Goal: Consume media (video, audio)

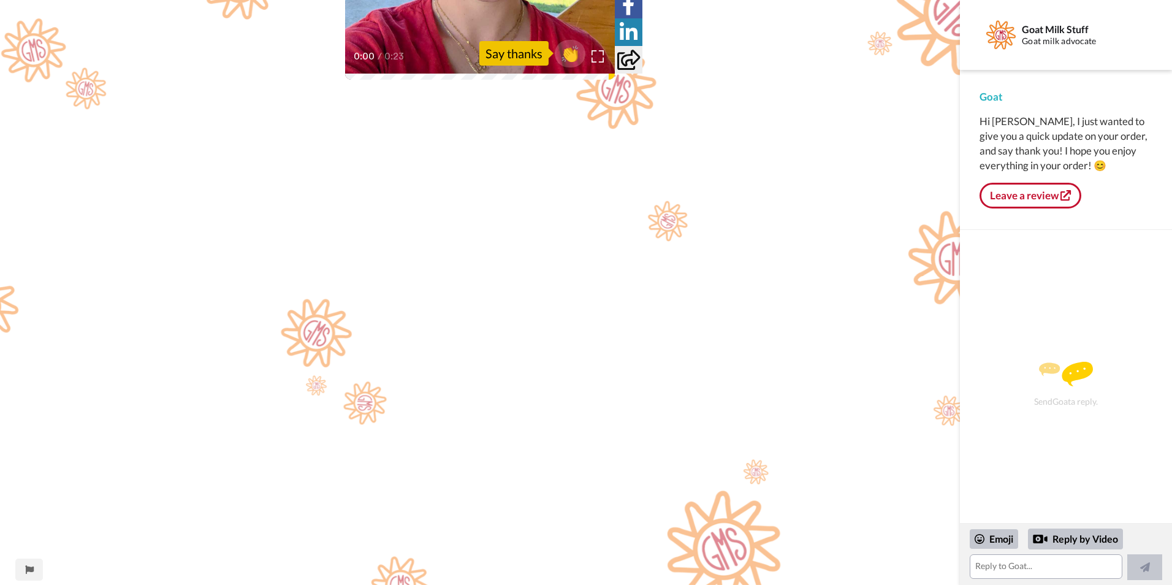
scroll to position [319, 0]
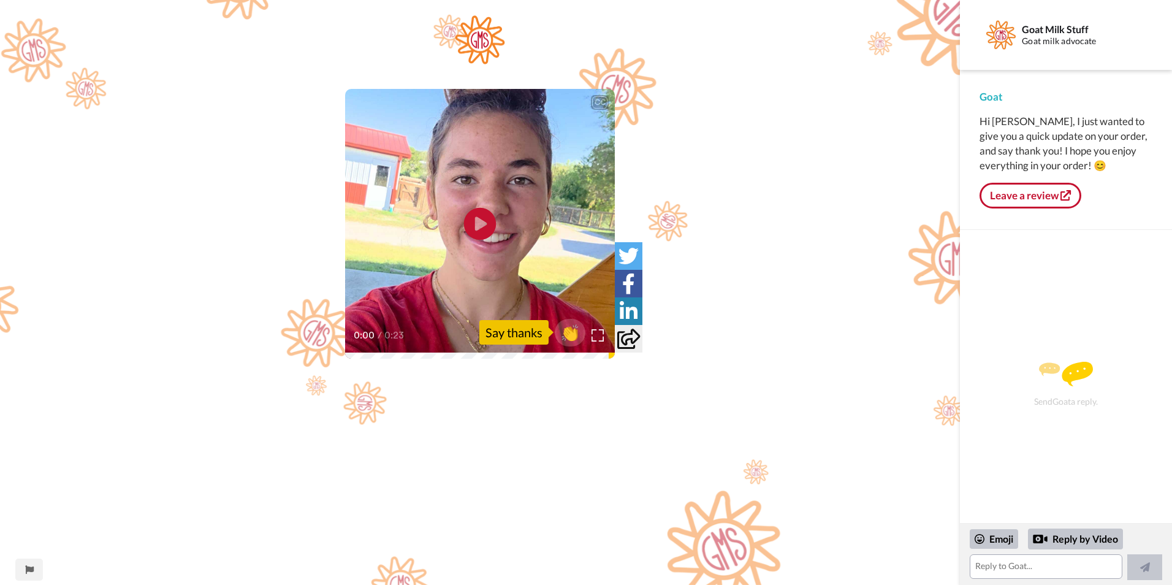
click at [479, 226] on icon "Play/Pause" at bounding box center [480, 224] width 32 height 58
click at [574, 328] on span "👏" at bounding box center [570, 332] width 39 height 25
